Goal: Task Accomplishment & Management: Manage account settings

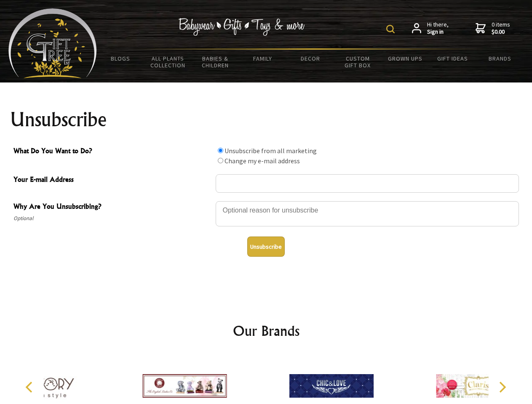
click at [392, 29] on img at bounding box center [390, 29] width 8 height 8
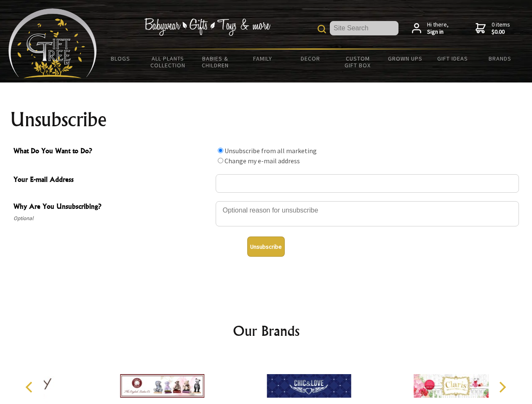
click at [266, 201] on div at bounding box center [367, 214] width 303 height 29
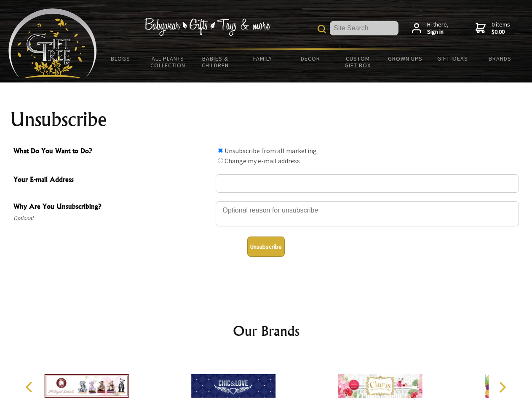
click at [220, 150] on input "What Do You Want to Do?" at bounding box center [220, 150] width 5 height 5
click at [220, 160] on input "What Do You Want to Do?" at bounding box center [220, 160] width 5 height 5
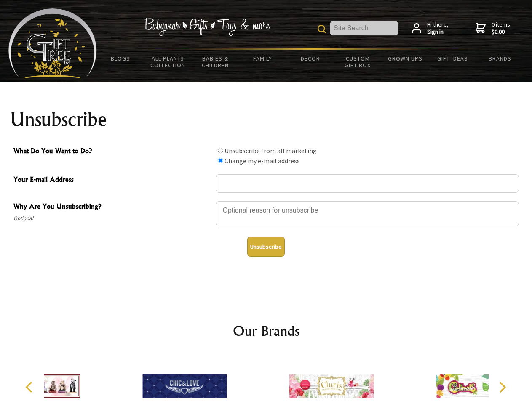
radio input "true"
click at [266, 247] on button "Unsubscribe" at bounding box center [265, 247] width 37 height 20
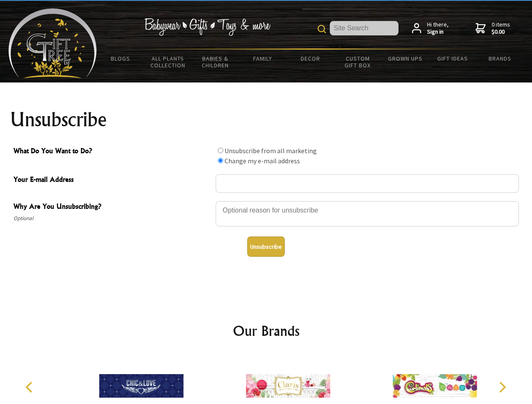
click at [266, 379] on img at bounding box center [288, 386] width 84 height 63
click at [30, 387] on icon "Previous" at bounding box center [29, 387] width 11 height 11
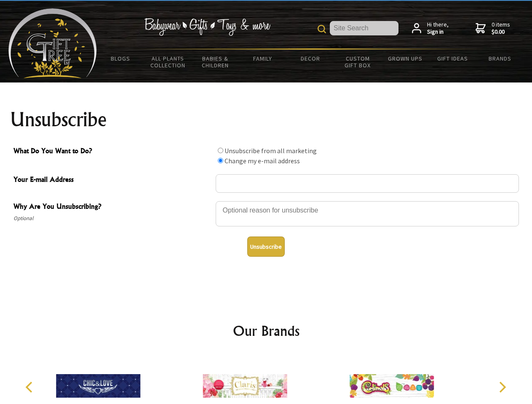
click at [502, 387] on icon "Next" at bounding box center [501, 387] width 11 height 11
